Goal: Task Accomplishment & Management: Use online tool/utility

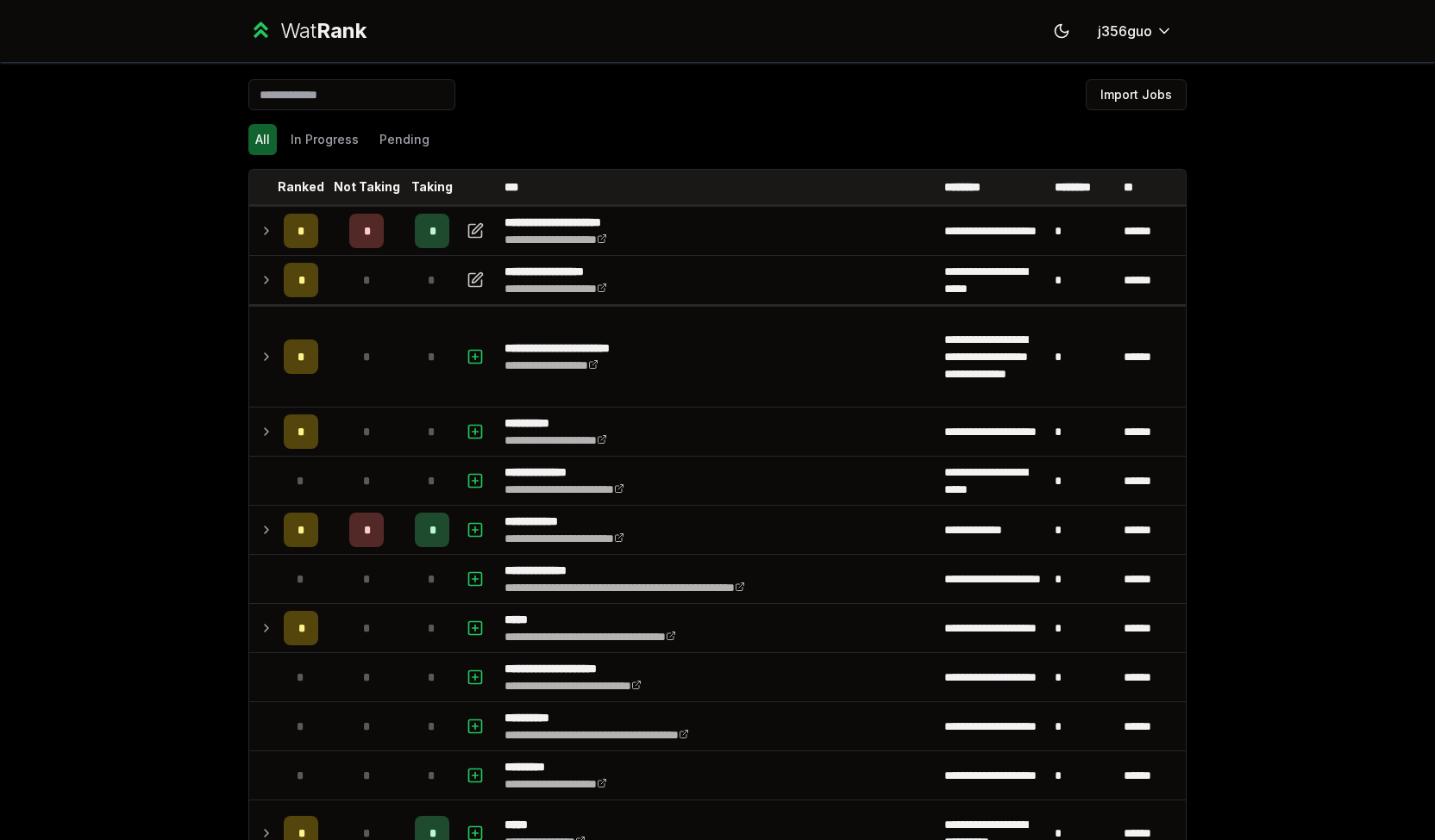
click at [40, 330] on div "**********" at bounding box center [718, 420] width 1435 height 840
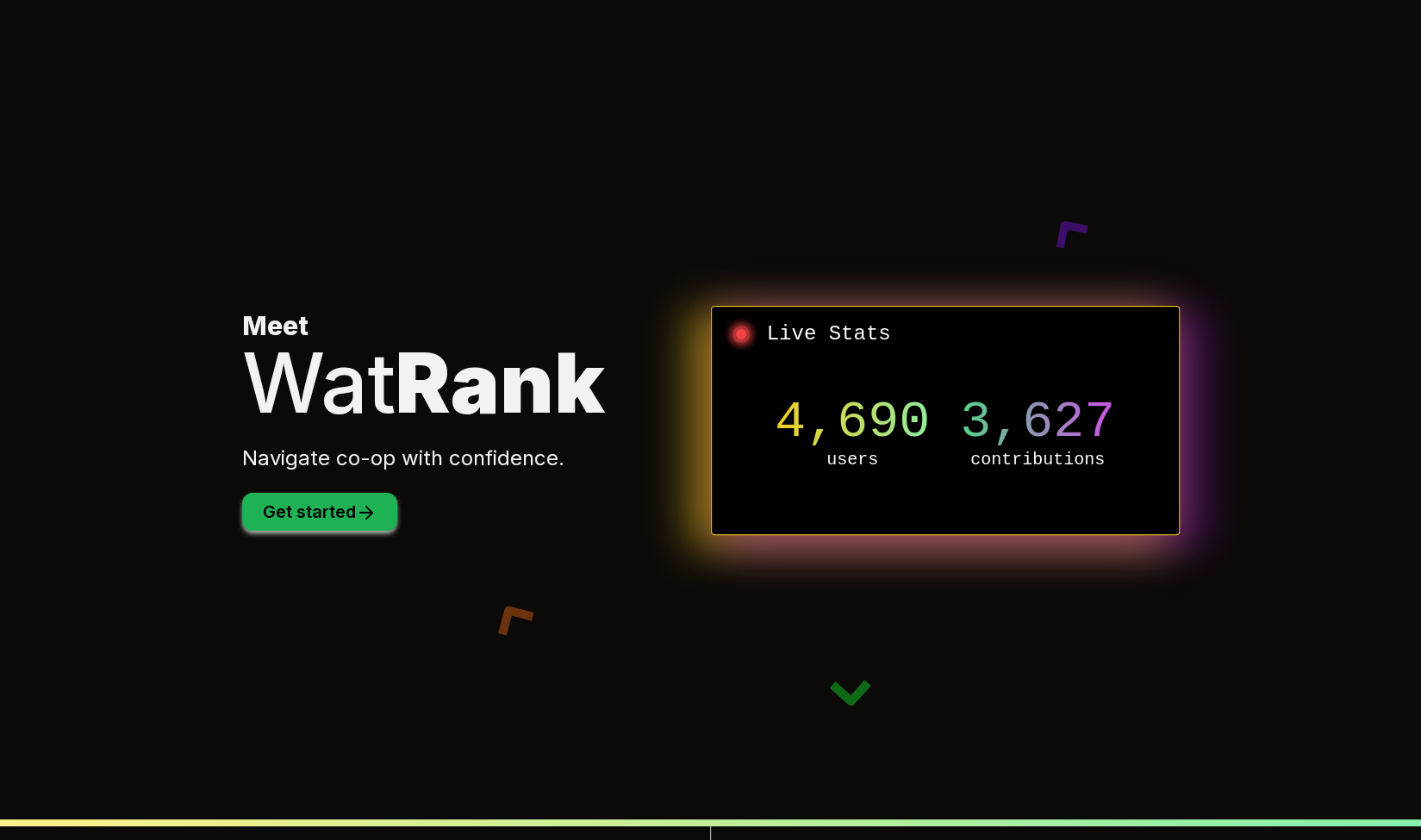
click at [313, 494] on button "Get started" at bounding box center [319, 512] width 155 height 38
